Goal: Transaction & Acquisition: Purchase product/service

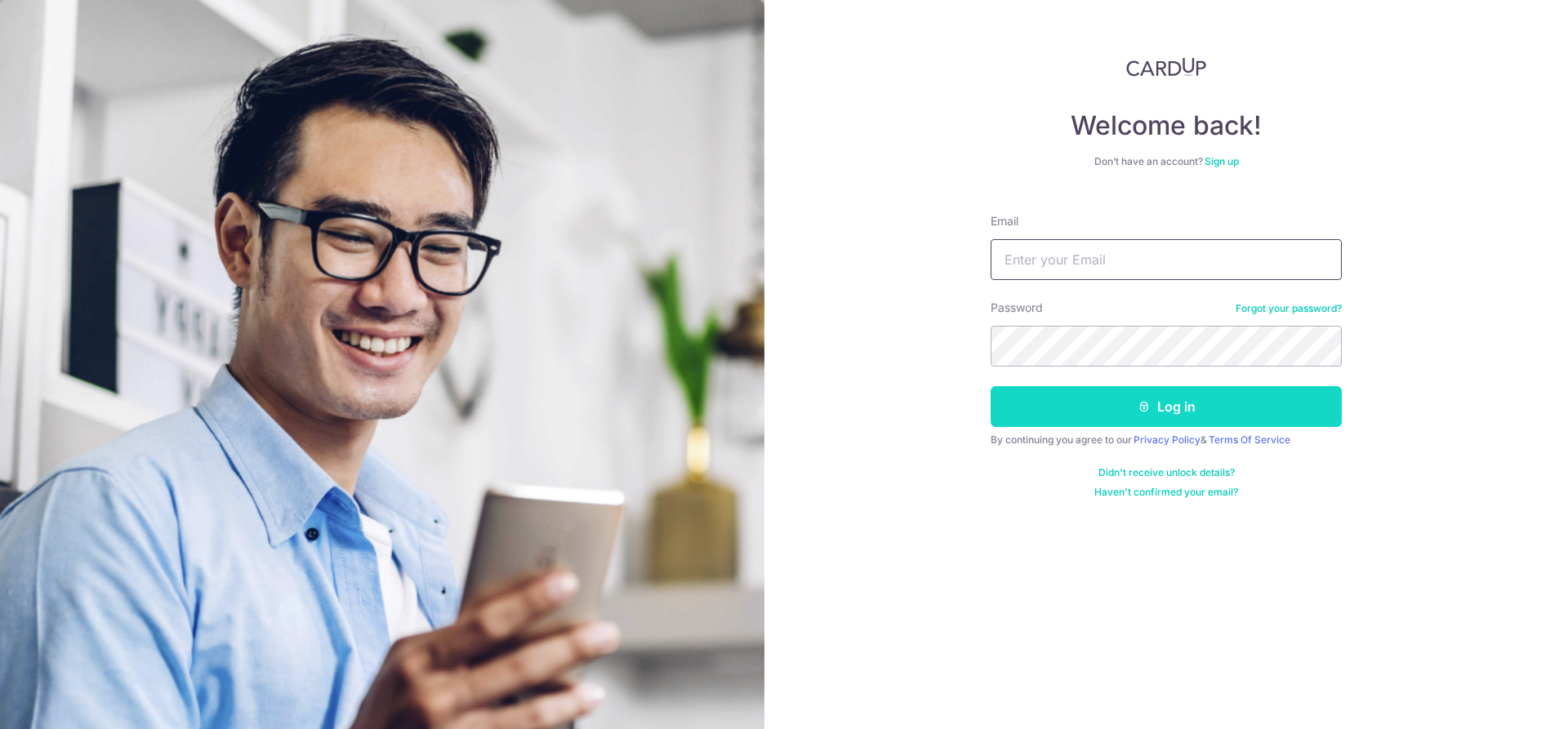
type input "[EMAIL_ADDRESS][DOMAIN_NAME]"
click at [1103, 411] on button "Log in" at bounding box center [1166, 406] width 351 height 41
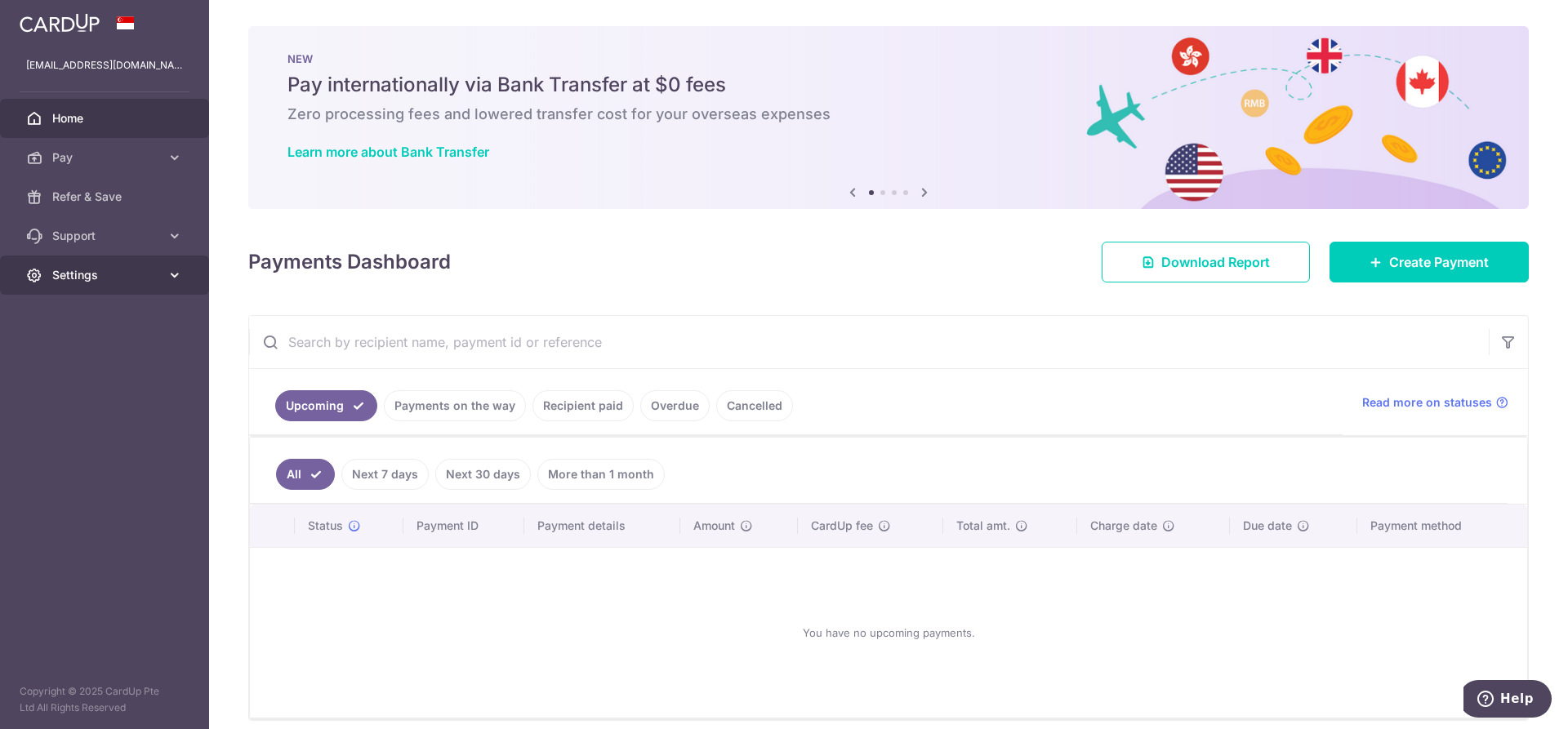
click at [84, 283] on span "Settings" at bounding box center [106, 275] width 108 height 17
click at [73, 28] on img at bounding box center [59, 23] width 80 height 19
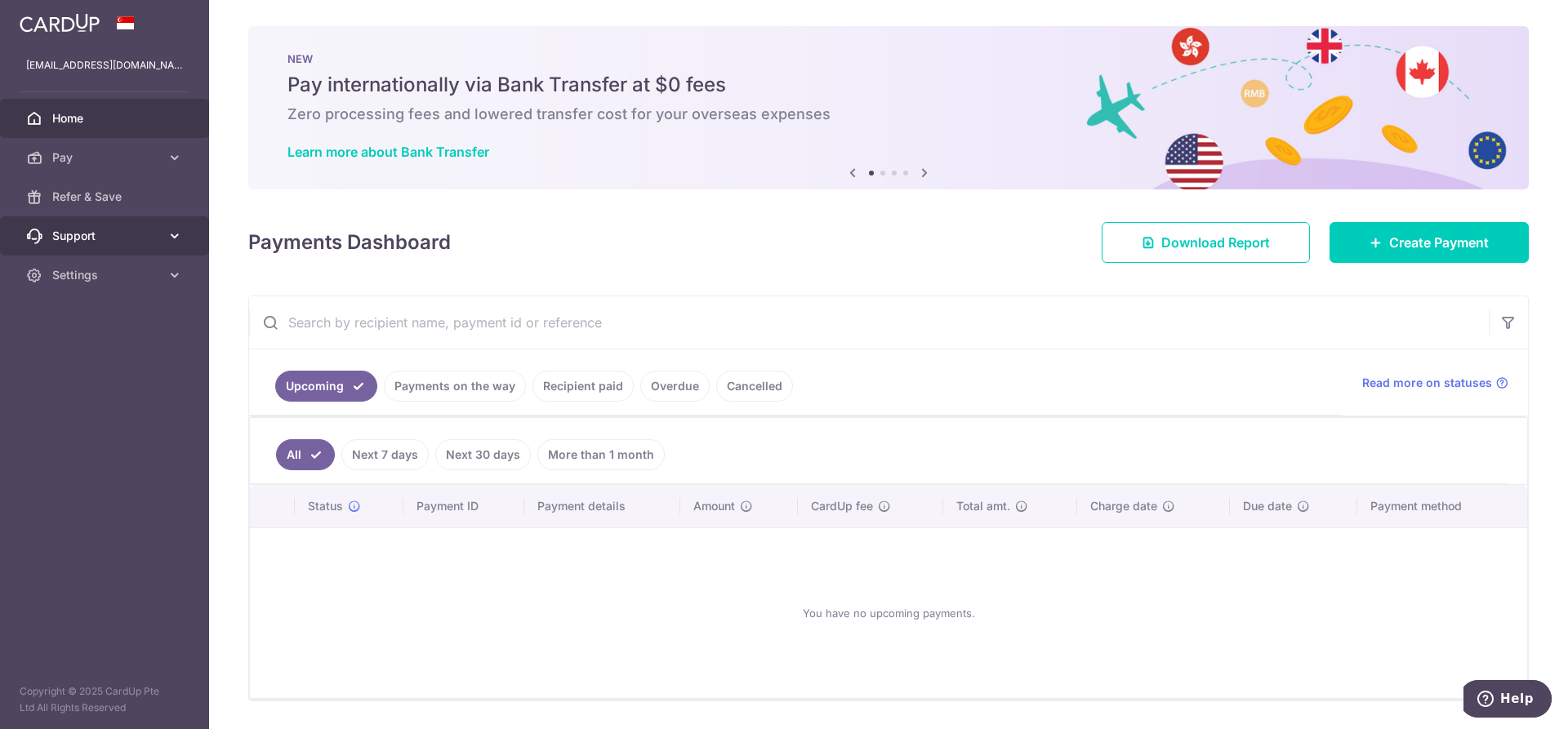
click at [173, 229] on icon at bounding box center [174, 235] width 17 height 17
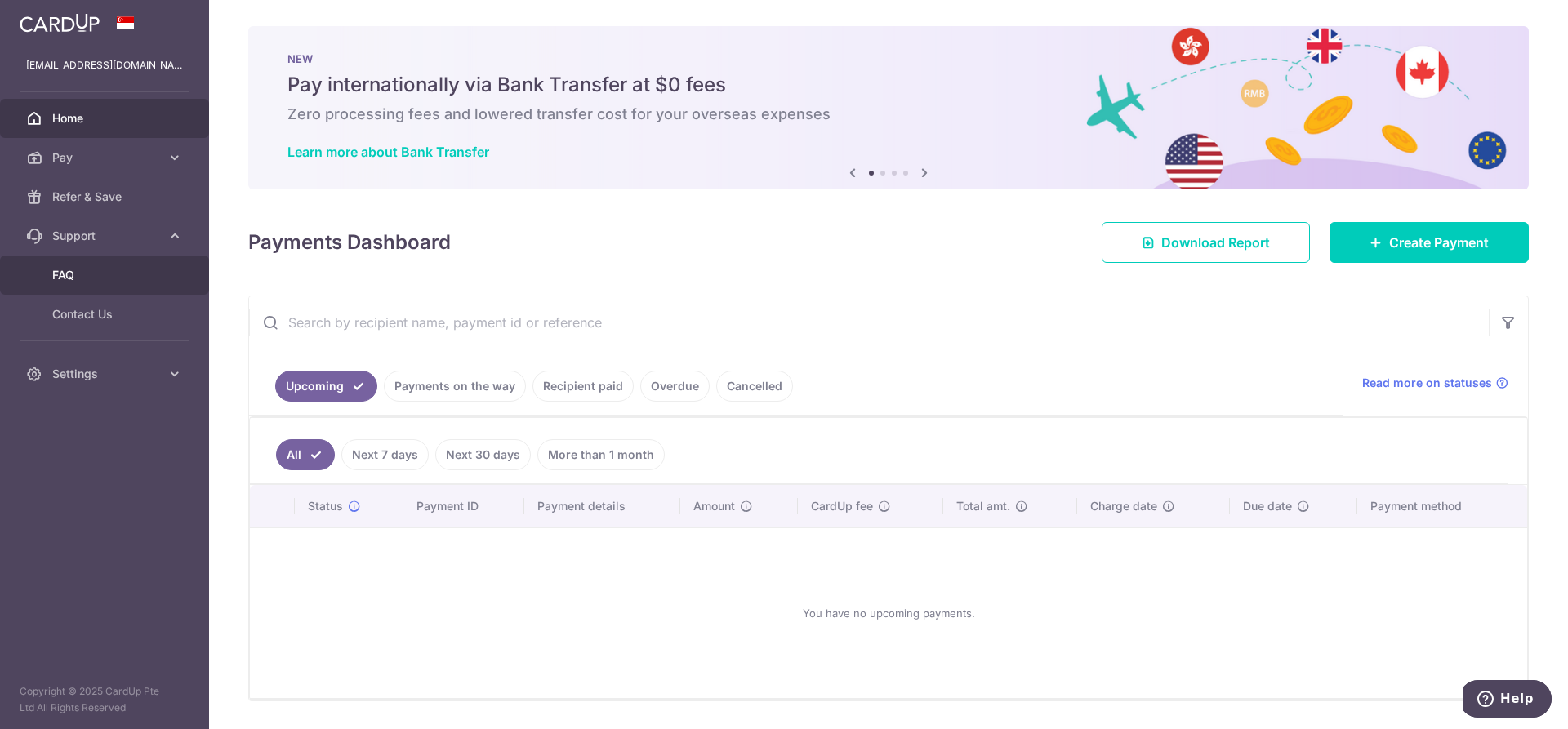
click at [84, 273] on span "FAQ" at bounding box center [106, 275] width 108 height 17
click at [135, 145] on link "Pay" at bounding box center [105, 157] width 209 height 39
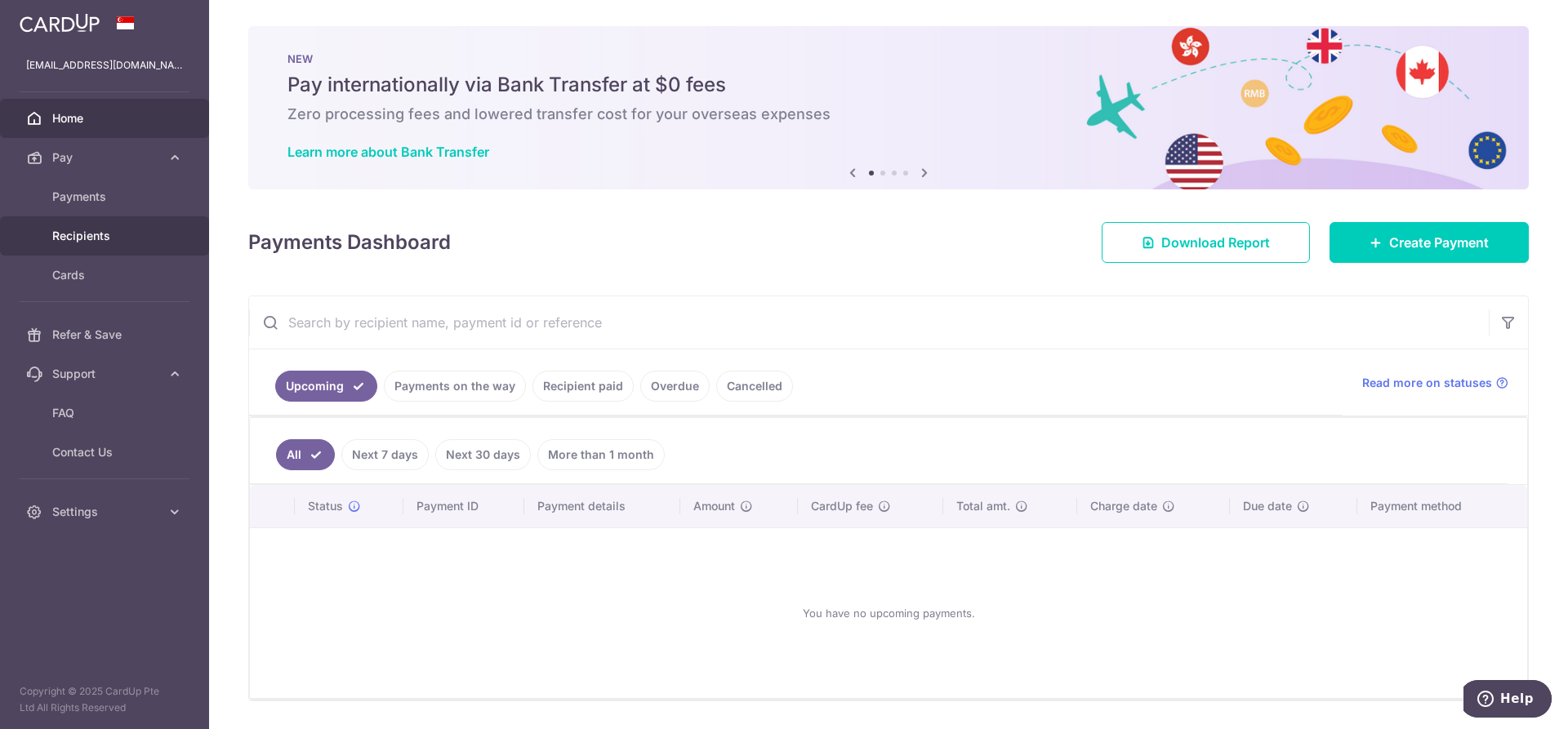
click at [110, 231] on span "Recipients" at bounding box center [106, 235] width 108 height 17
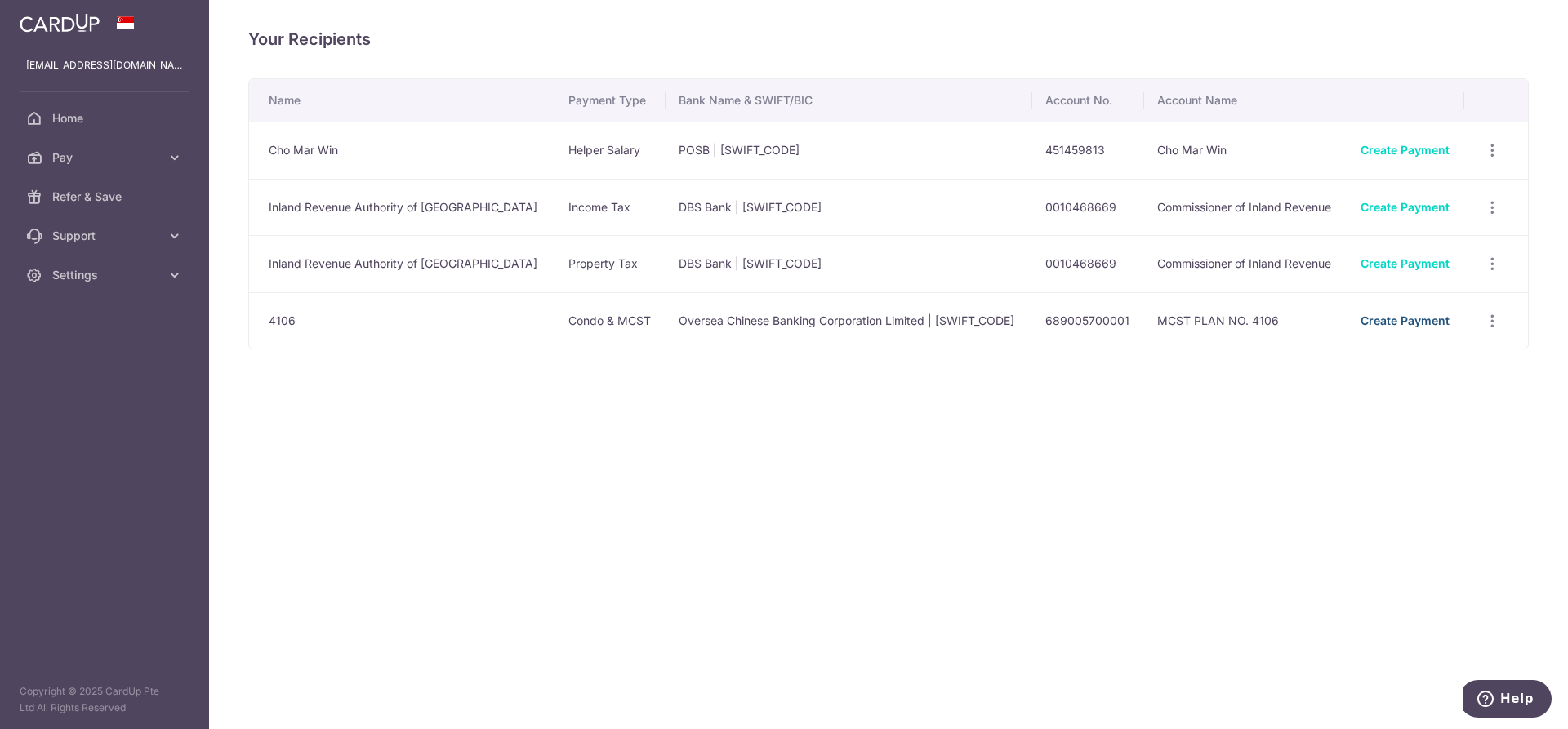
click at [1431, 320] on link "Create Payment" at bounding box center [1405, 321] width 89 height 14
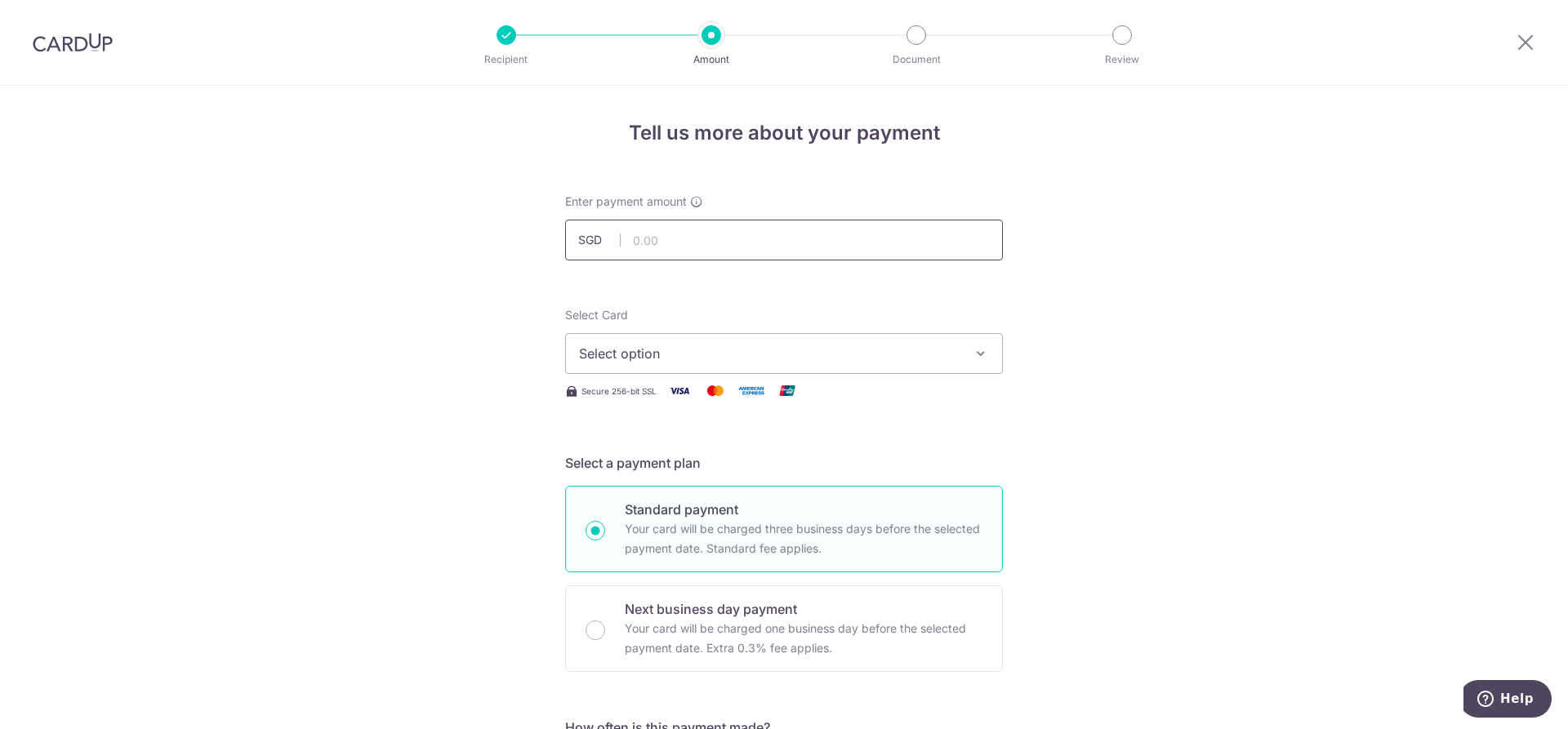
click at [890, 242] on input "text" at bounding box center [784, 240] width 438 height 41
type input "690.00"
click at [912, 354] on span "Select option" at bounding box center [769, 353] width 380 height 19
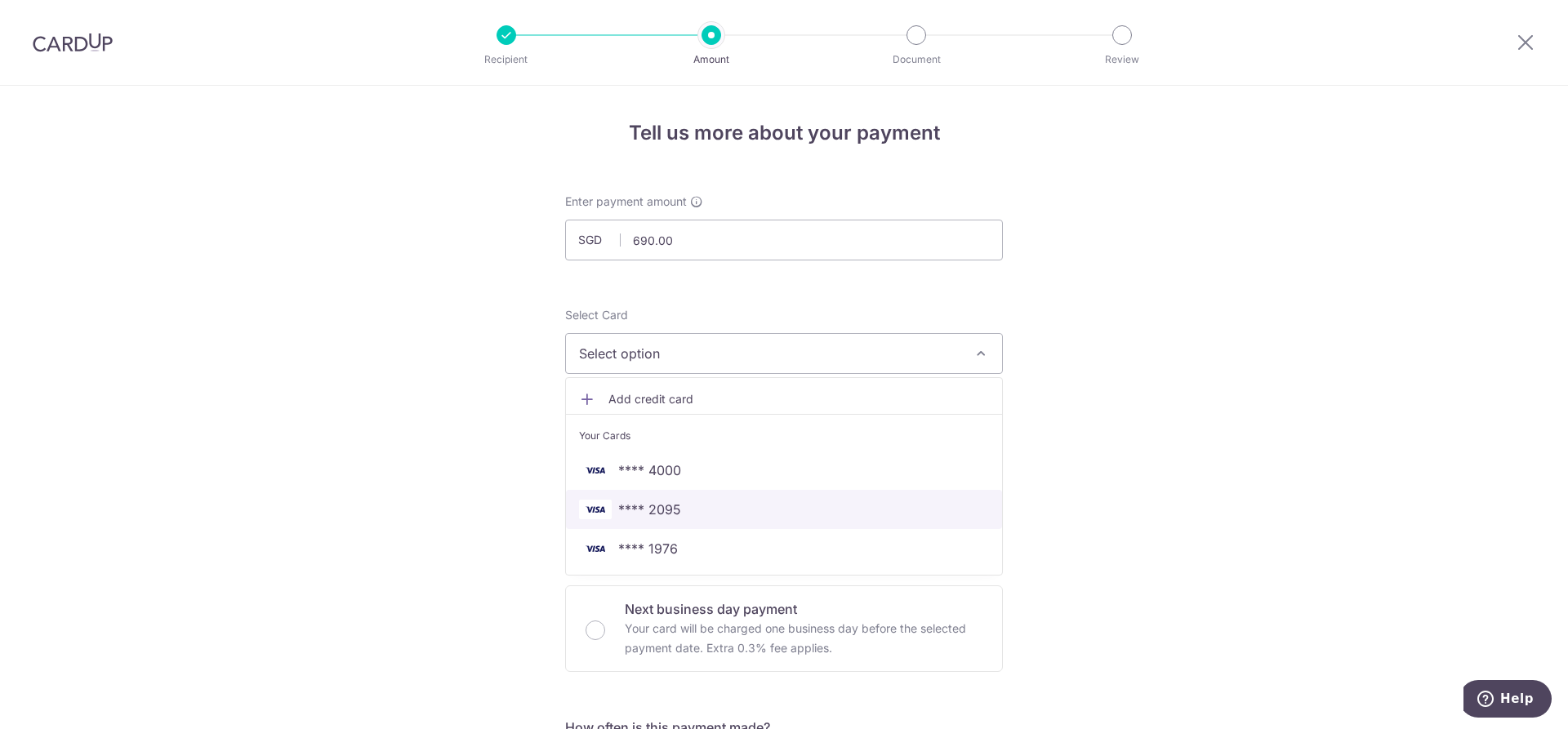
click at [893, 513] on span "**** 2095" at bounding box center [784, 509] width 410 height 19
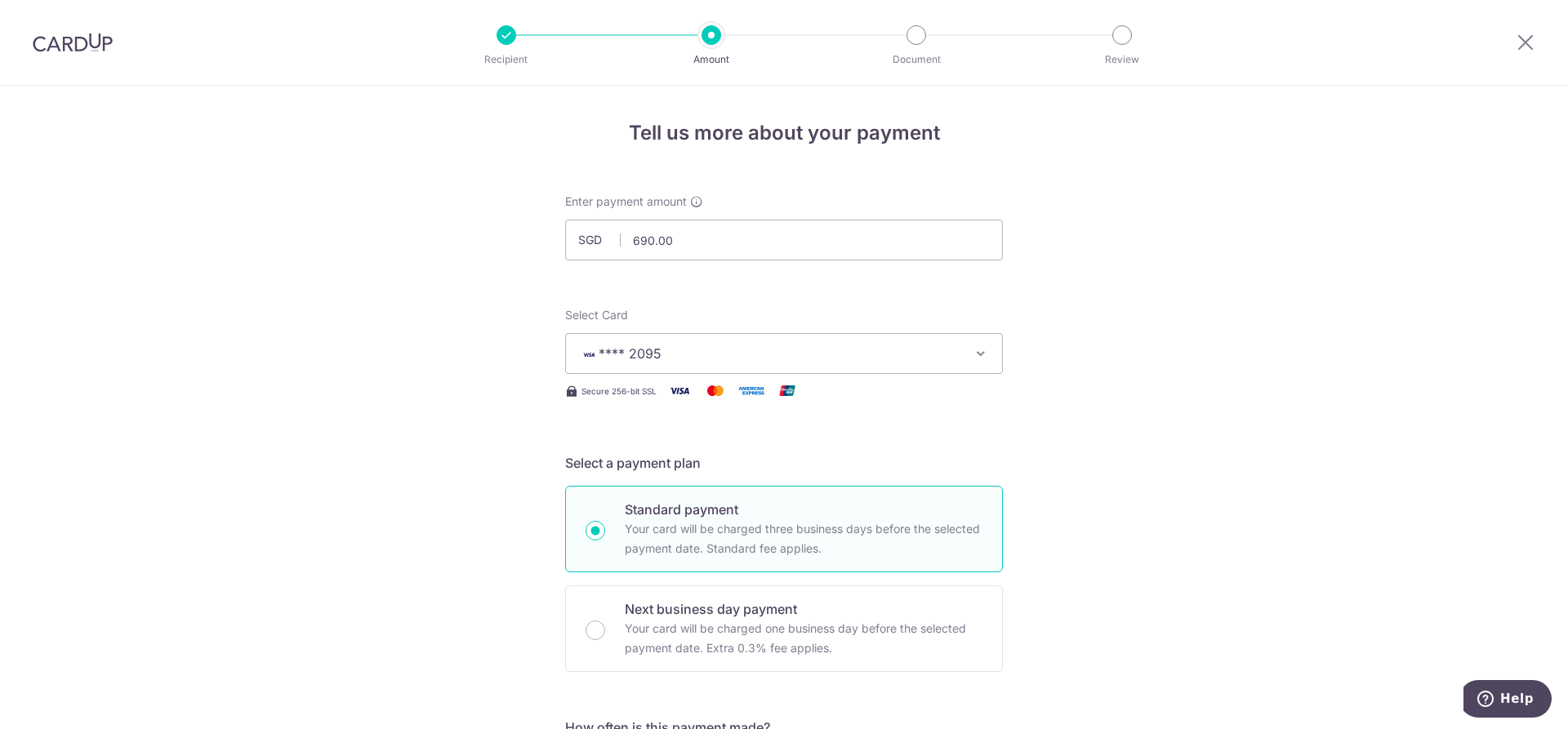
scroll to position [410, 0]
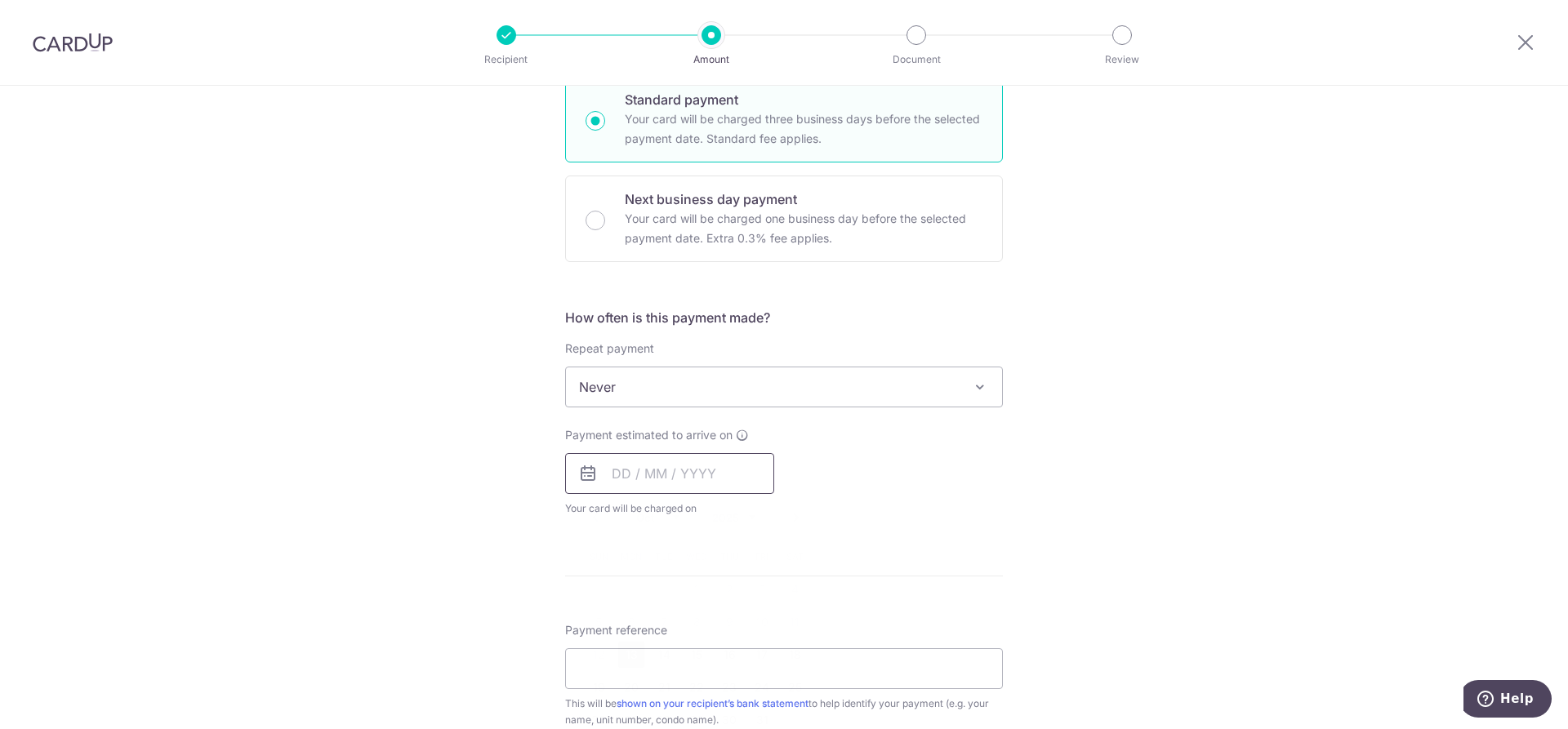
click at [651, 470] on input "text" at bounding box center [670, 474] width 209 height 41
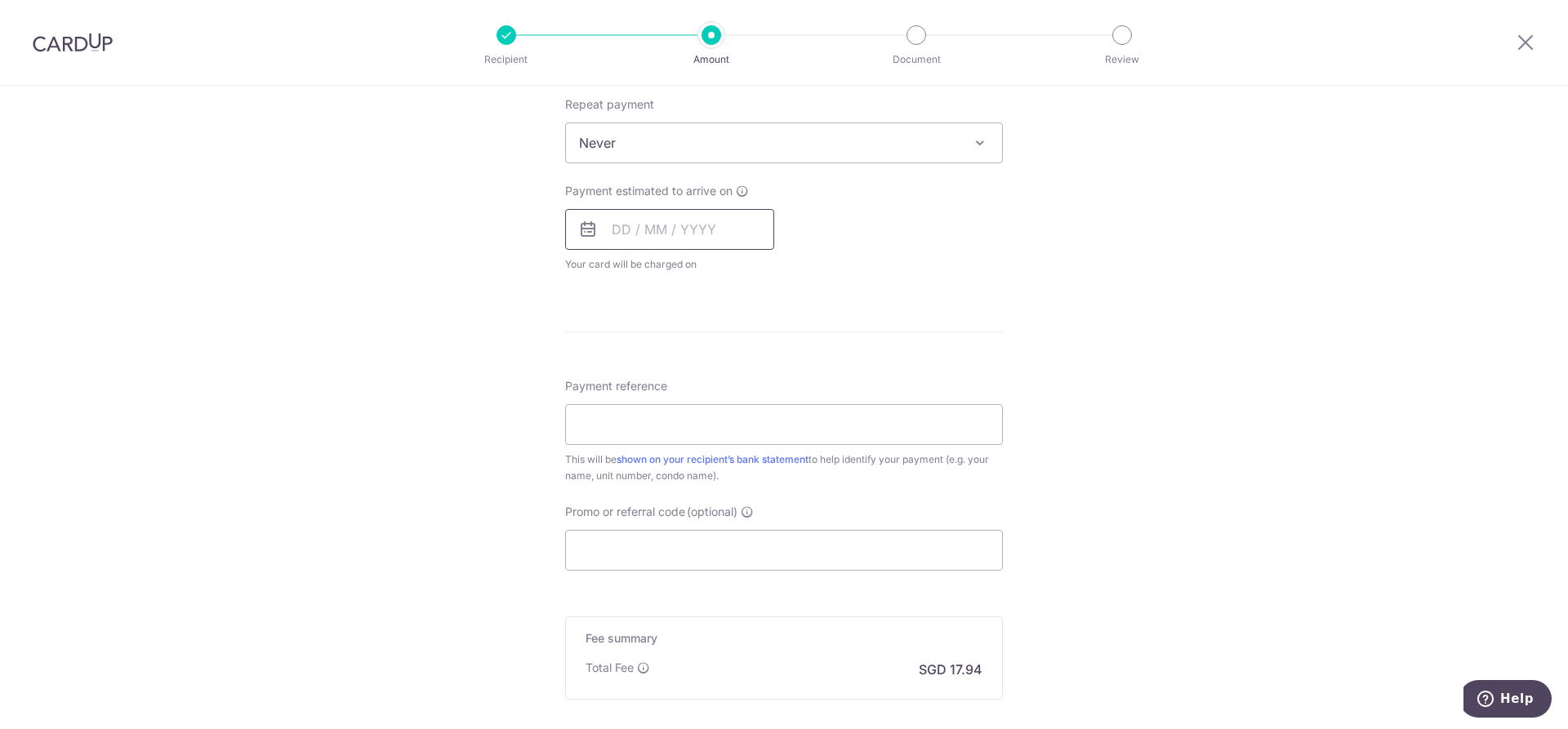
click at [685, 230] on input "text" at bounding box center [670, 229] width 209 height 41
click at [579, 228] on icon at bounding box center [588, 229] width 19 height 19
click at [617, 229] on input "text" at bounding box center [670, 229] width 209 height 41
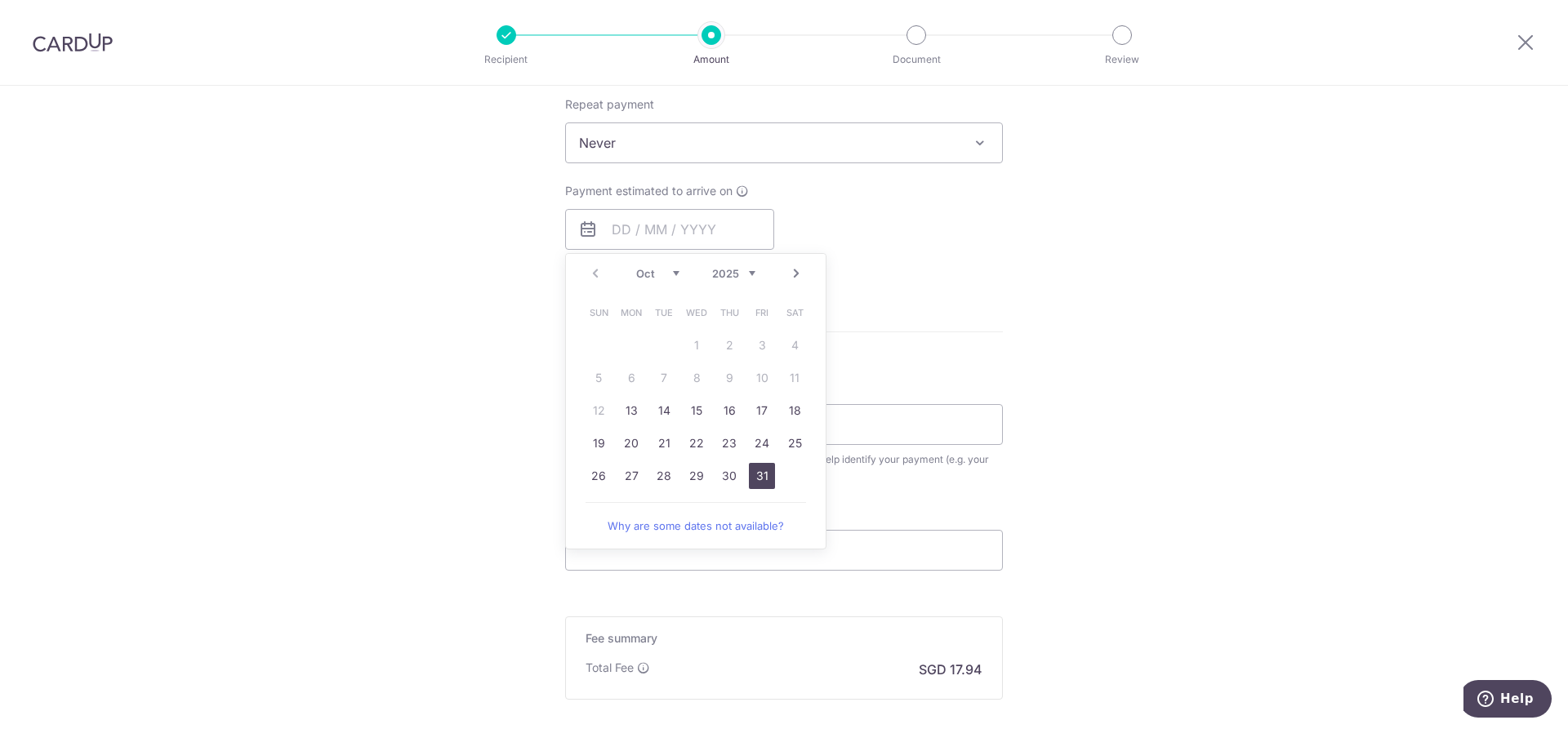
click at [765, 477] on link "31" at bounding box center [762, 476] width 26 height 26
type input "[DATE]"
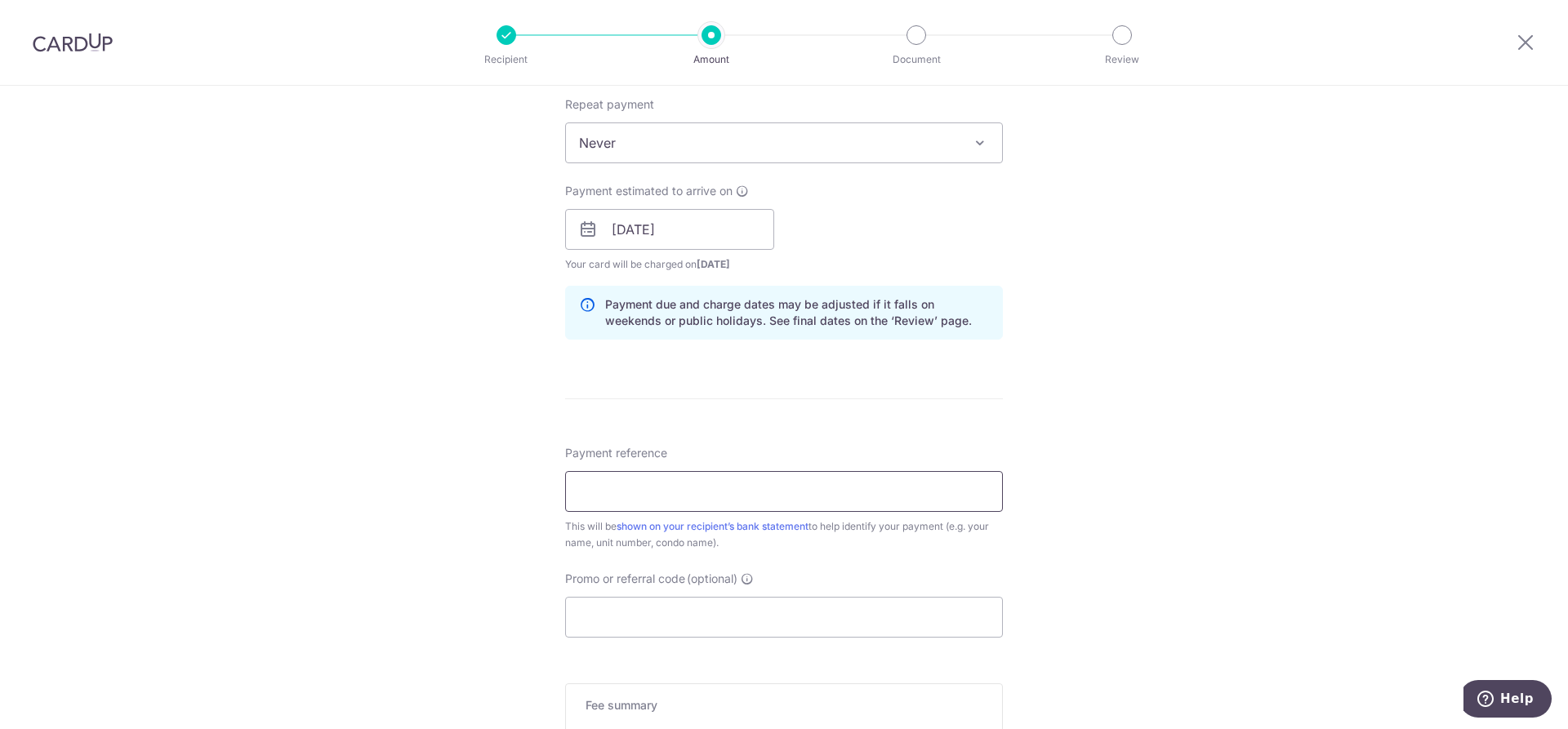
click at [763, 503] on input "Payment reference" at bounding box center [784, 491] width 438 height 41
click at [742, 611] on input "Promo or referral code (optional)" at bounding box center [784, 617] width 438 height 41
paste input "3HOME25R"
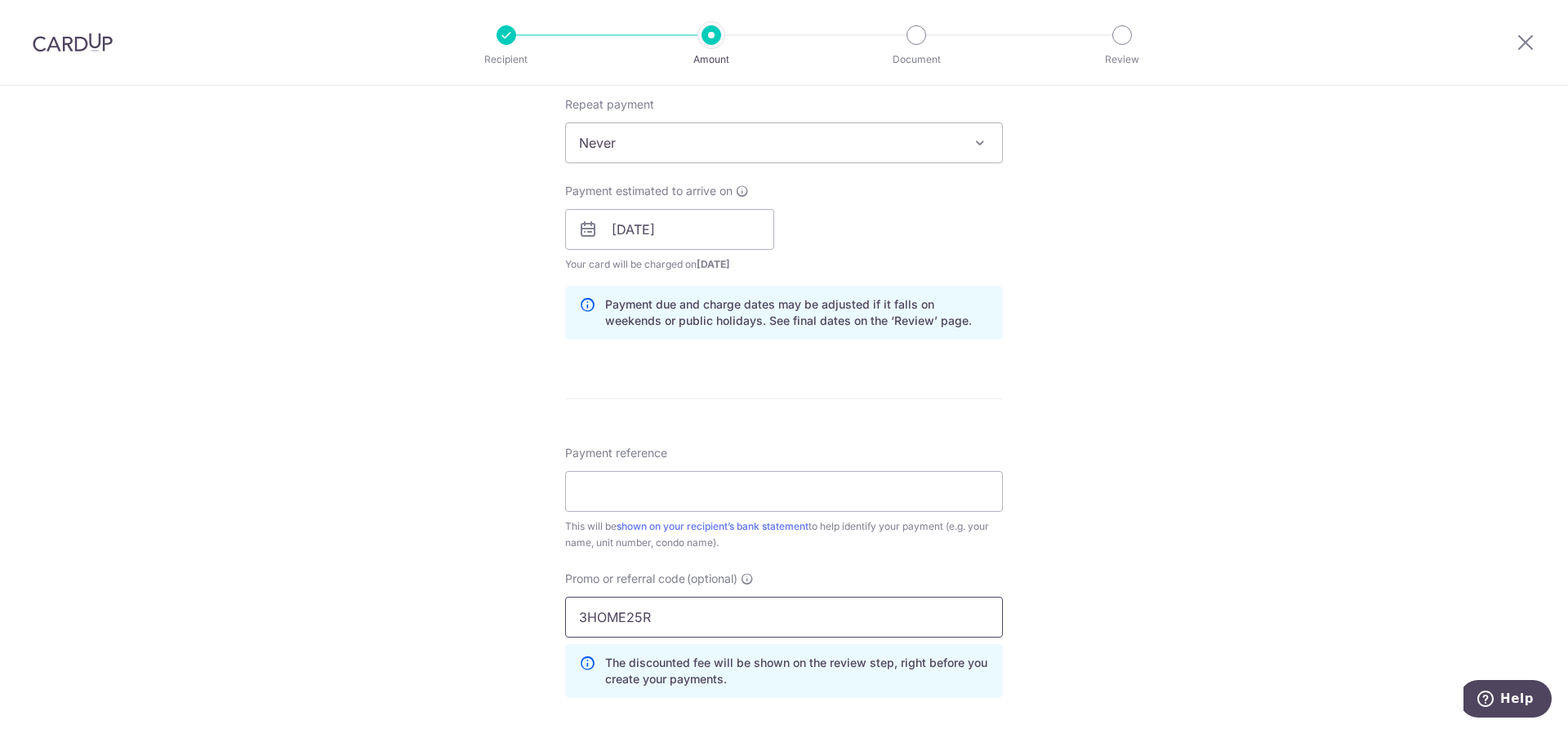
type input "3HOME25R"
click at [1199, 580] on div "Tell us more about your payment Enter payment amount SGD 690.00 690.00 Select C…" at bounding box center [784, 241] width 1568 height 1618
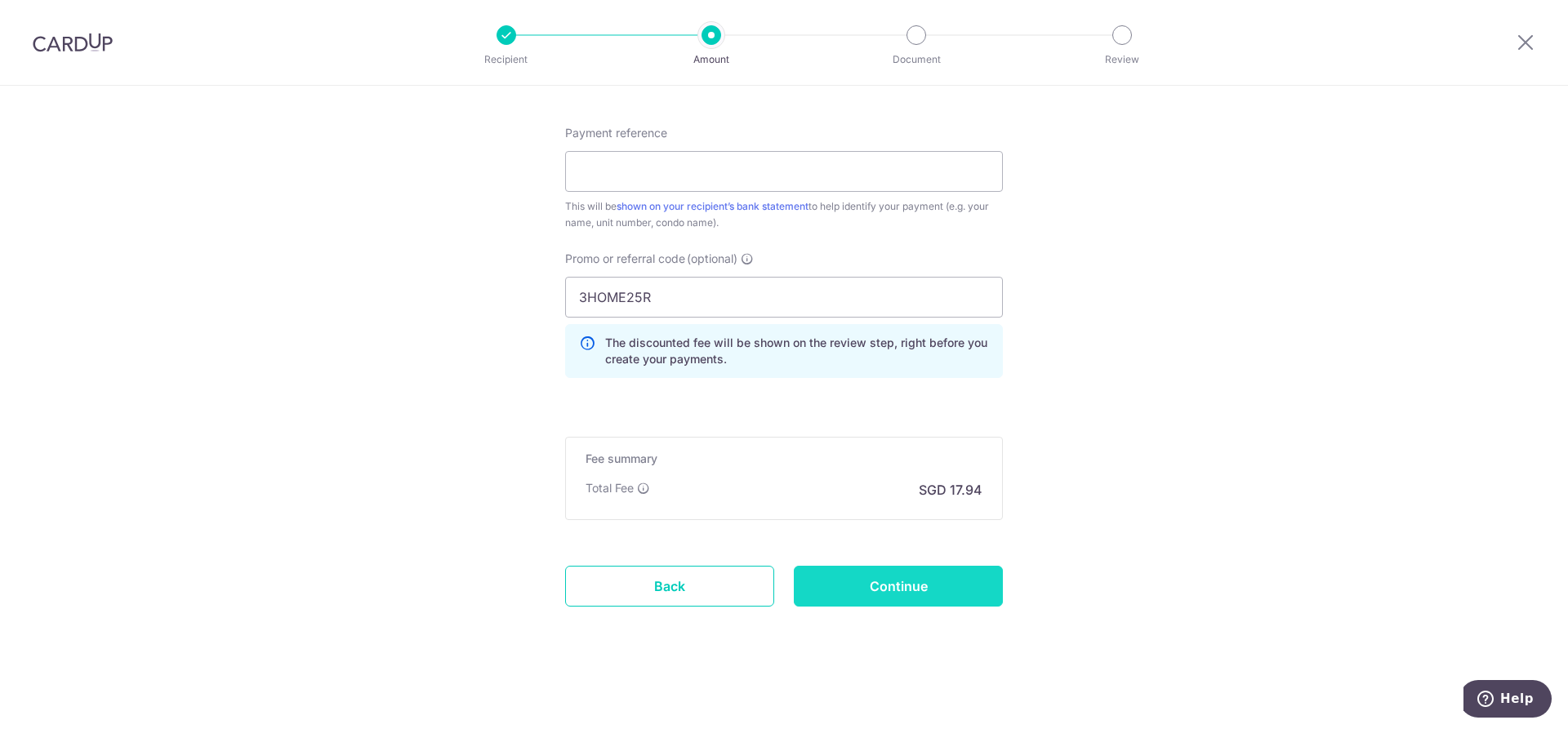
click at [927, 576] on input "Continue" at bounding box center [898, 586] width 209 height 41
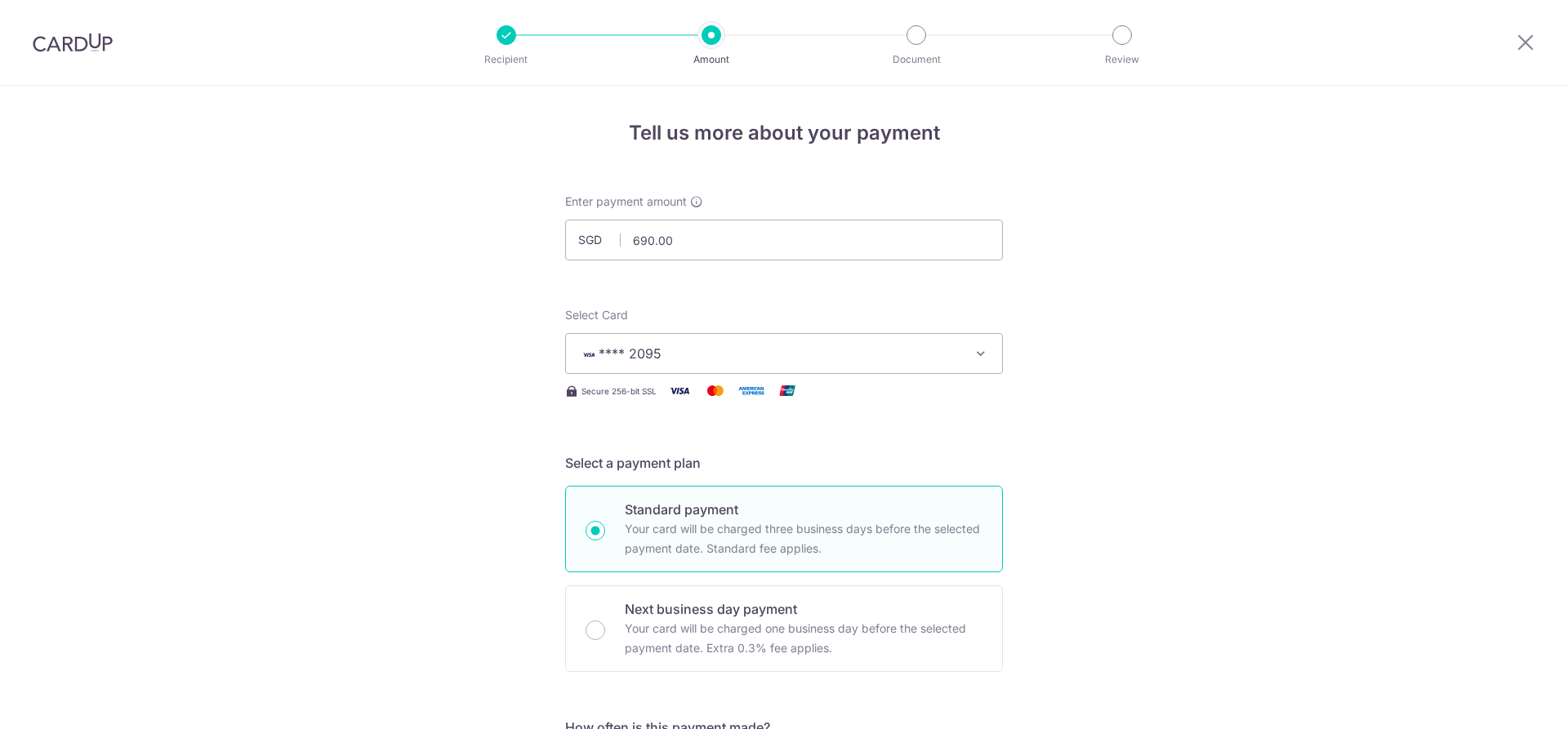
scroll to position [998, 0]
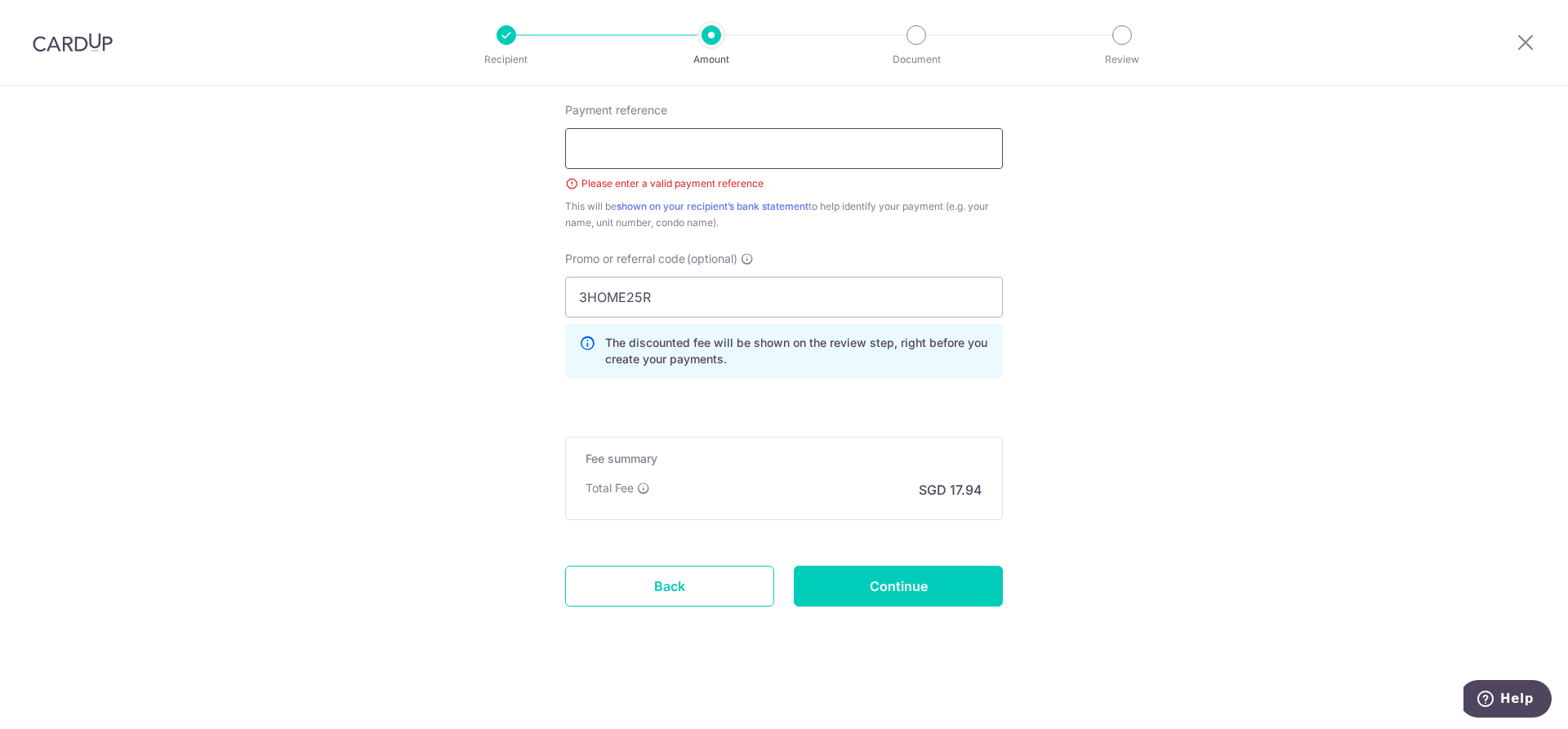
click at [809, 161] on input "Payment reference" at bounding box center [784, 148] width 438 height 41
type input "Condo Fees"
click at [891, 587] on input "Continue" at bounding box center [898, 586] width 209 height 41
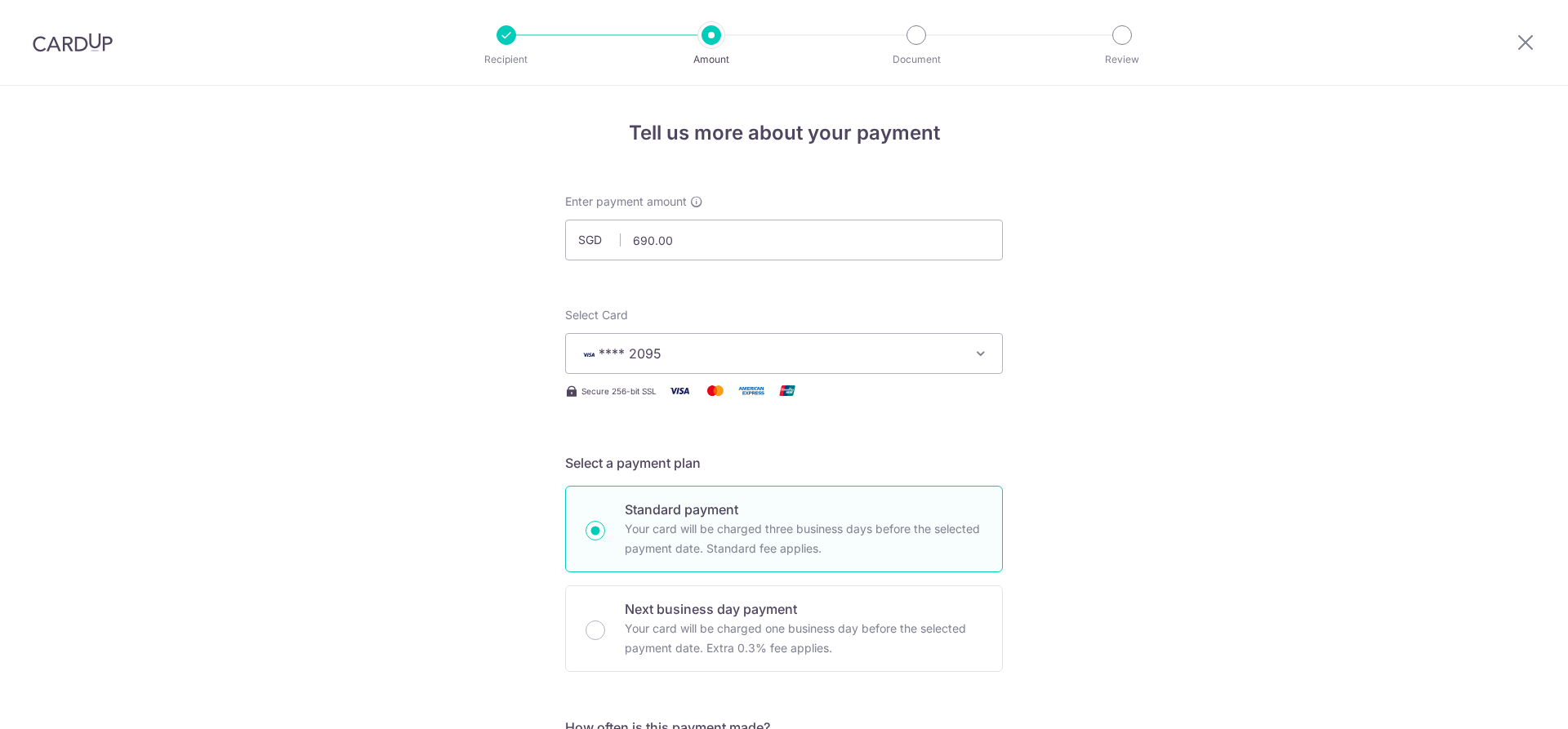
scroll to position [998, 0]
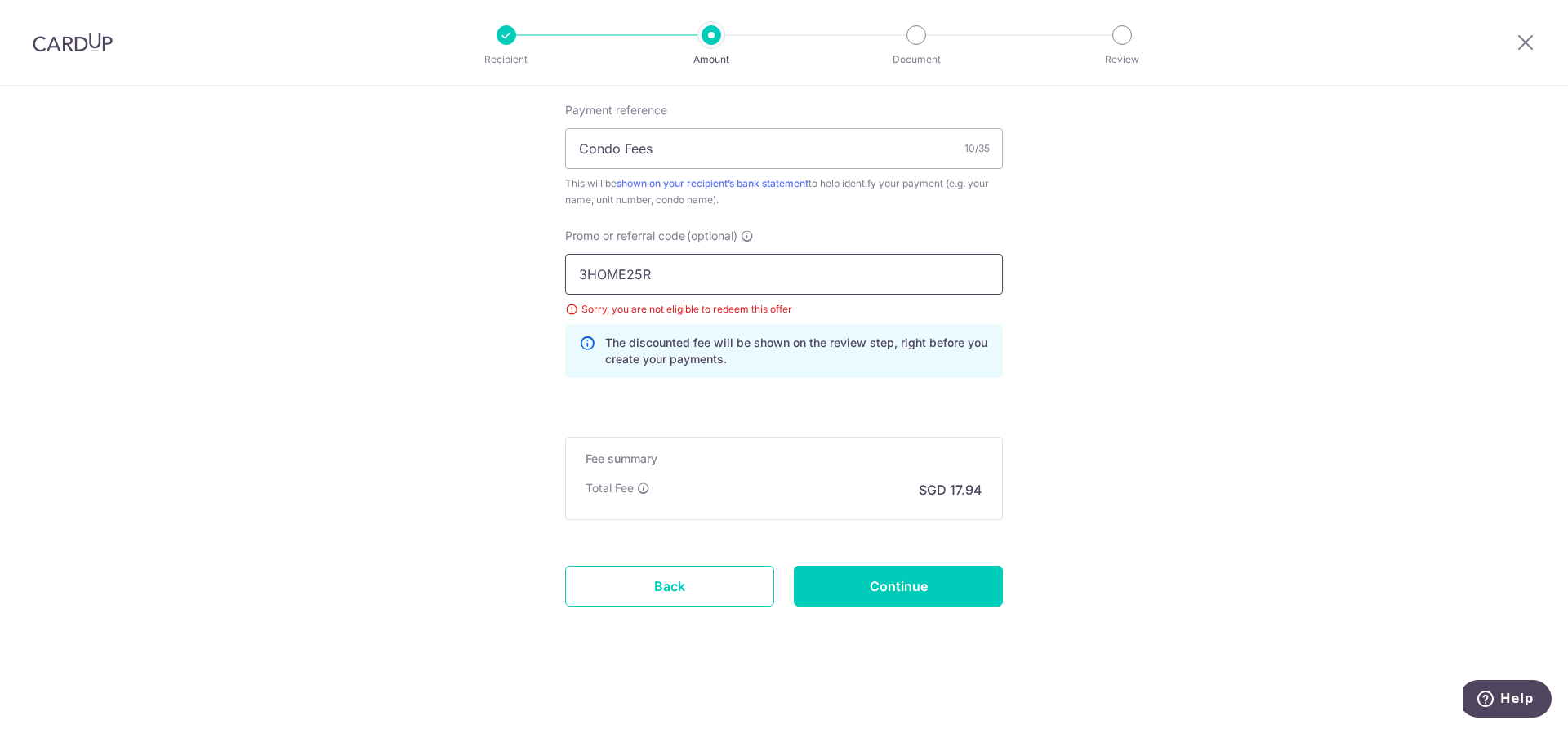
click at [687, 270] on input "3HOME25R" at bounding box center [784, 274] width 438 height 41
type input "3"
type input "OFF225"
click at [887, 596] on input "Continue" at bounding box center [898, 586] width 209 height 41
